Goal: Transaction & Acquisition: Subscribe to service/newsletter

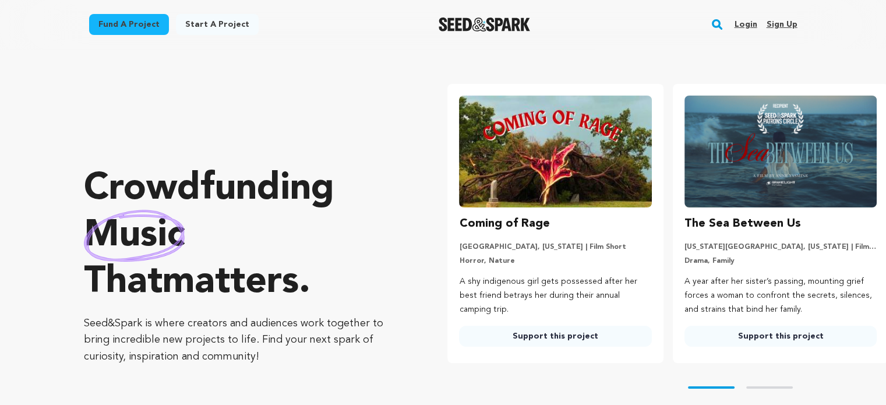
click at [776, 25] on link "Sign up" at bounding box center [781, 24] width 31 height 19
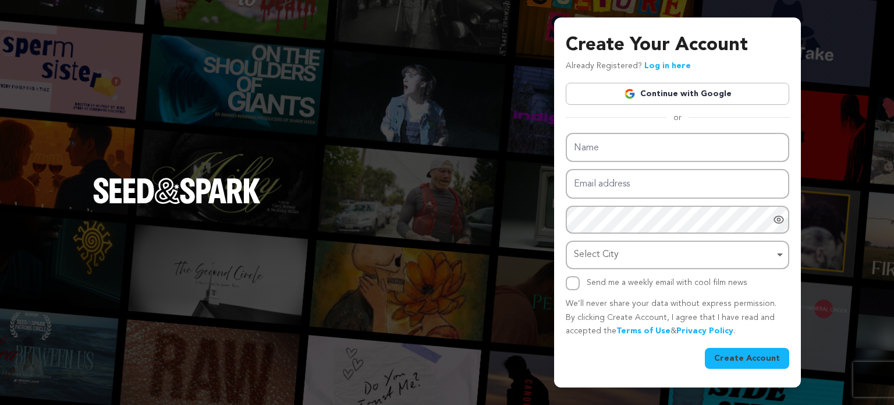
click at [673, 86] on link "Continue with Google" at bounding box center [678, 94] width 224 height 22
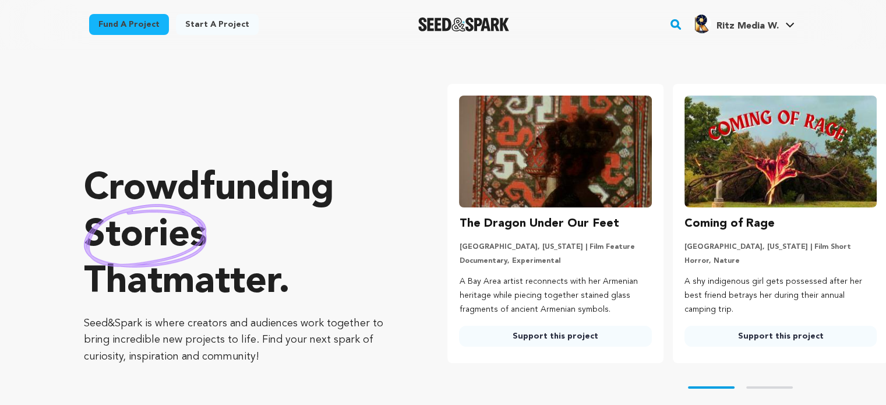
click at [748, 27] on span "Ritz Media W." at bounding box center [747, 26] width 62 height 9
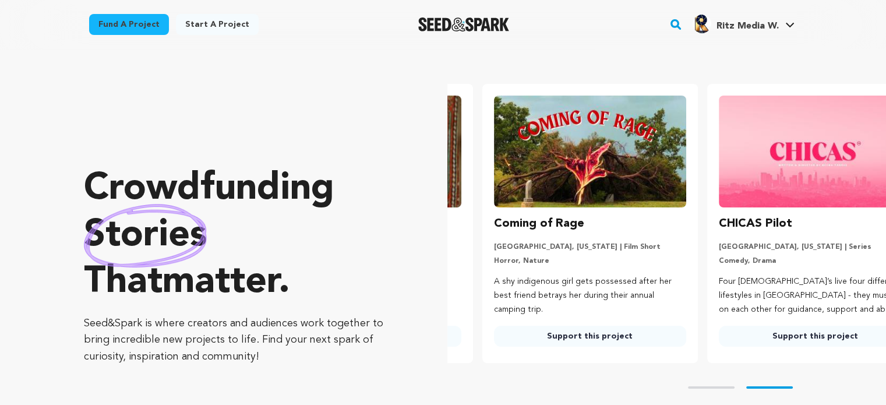
scroll to position [0, 222]
